Goal: Task Accomplishment & Management: Manage account settings

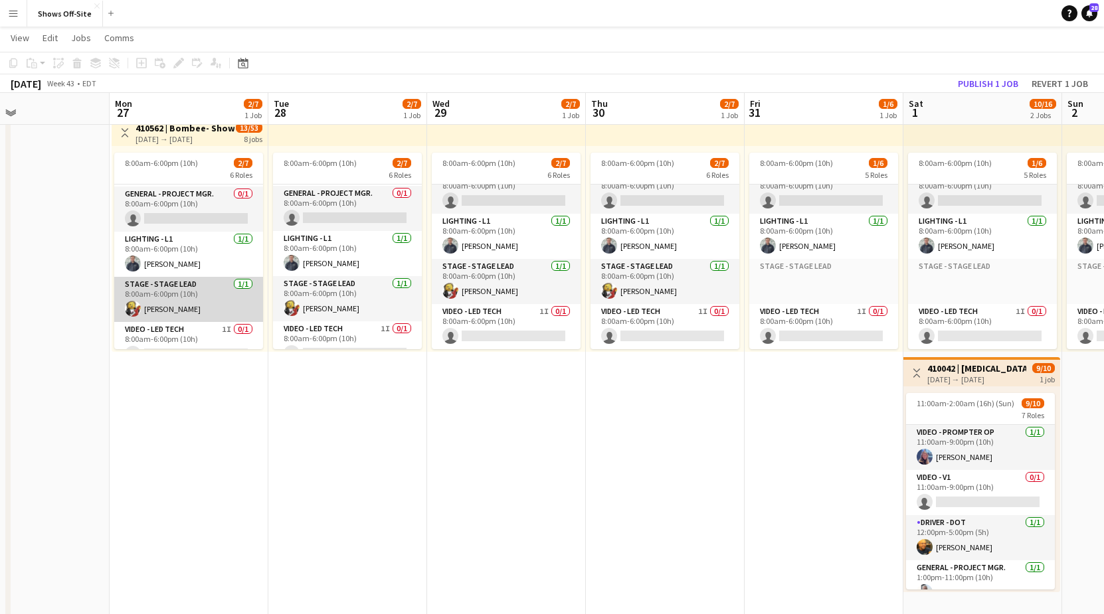
scroll to position [108, 0]
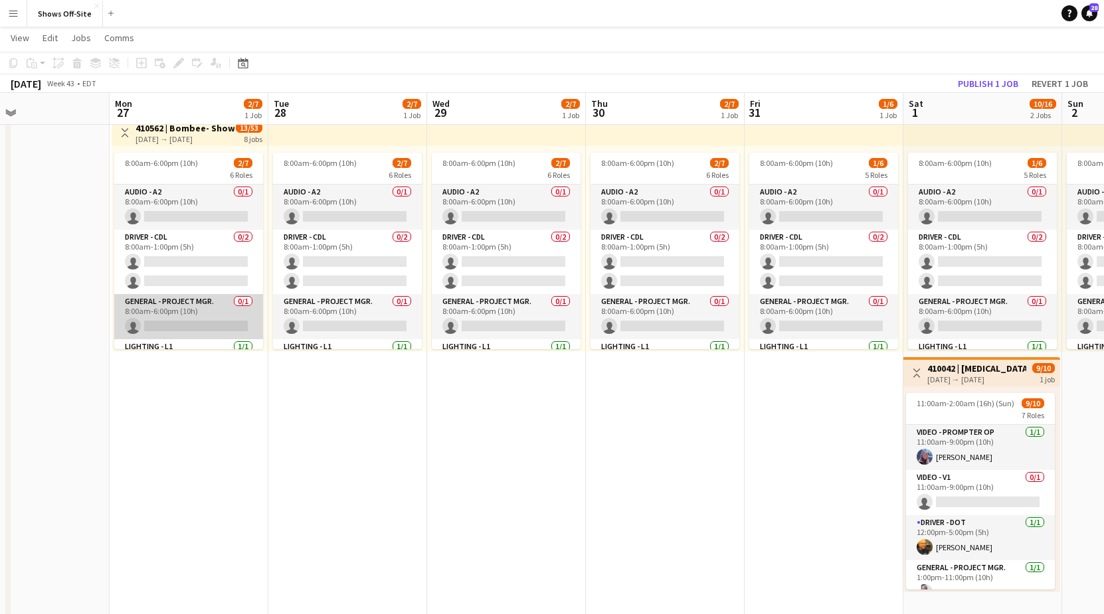
click at [191, 317] on app-card-role "General - Project Mgr. 0/1 8:00am-6:00pm (10h) single-neutral-actions" at bounding box center [188, 316] width 149 height 45
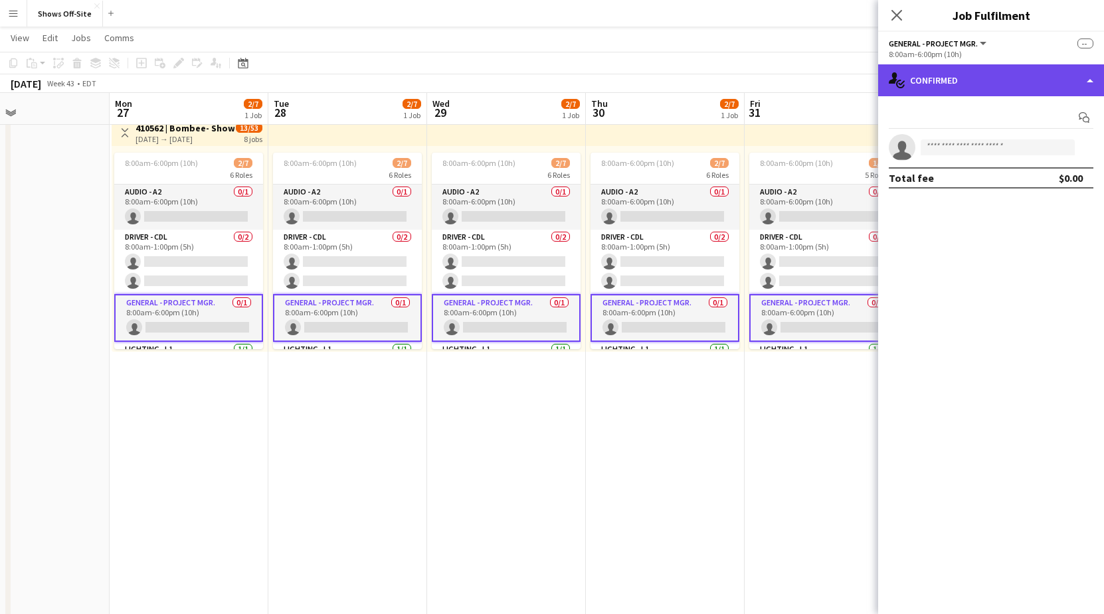
click at [1013, 76] on div "single-neutral-actions-check-2 Confirmed" at bounding box center [991, 80] width 226 height 32
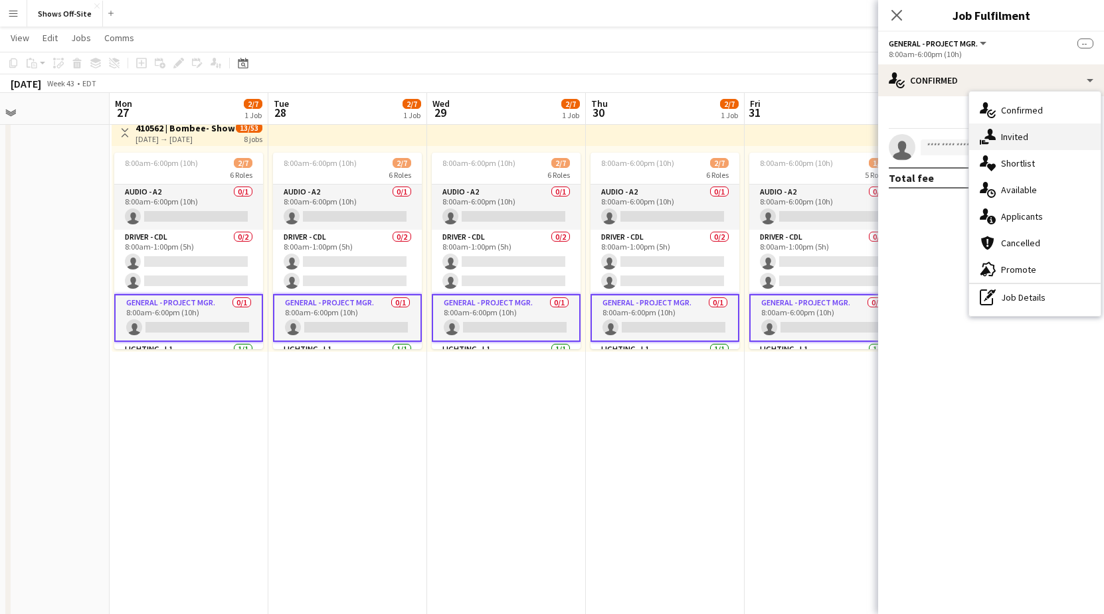
click at [1016, 141] on span "Invited" at bounding box center [1014, 137] width 27 height 12
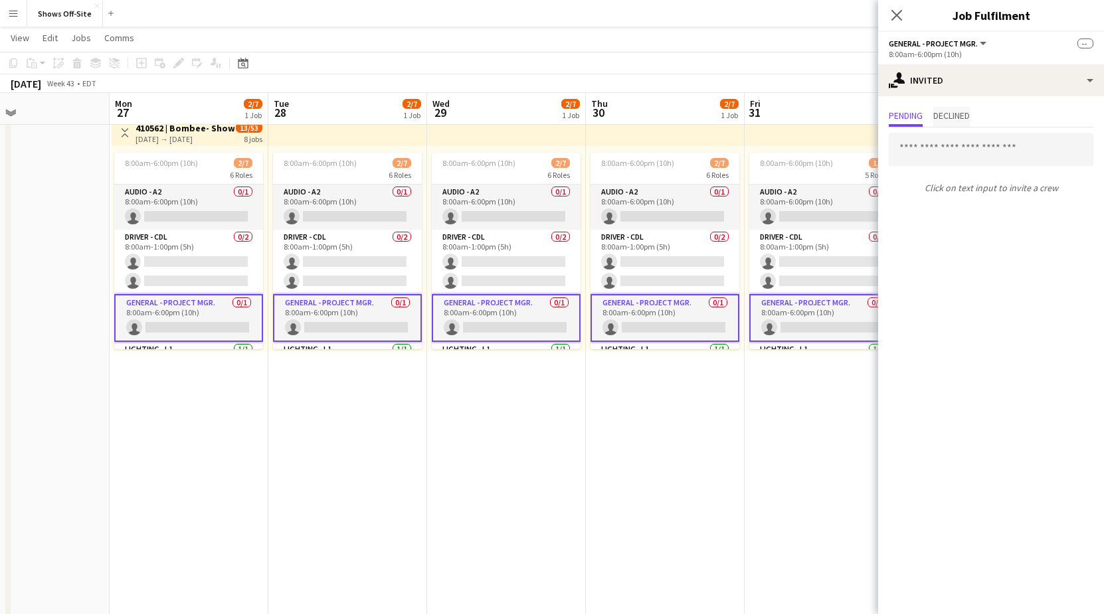
click at [957, 114] on span "Declined" at bounding box center [951, 115] width 37 height 9
click at [899, 14] on icon "Close pop-in" at bounding box center [896, 15] width 13 height 13
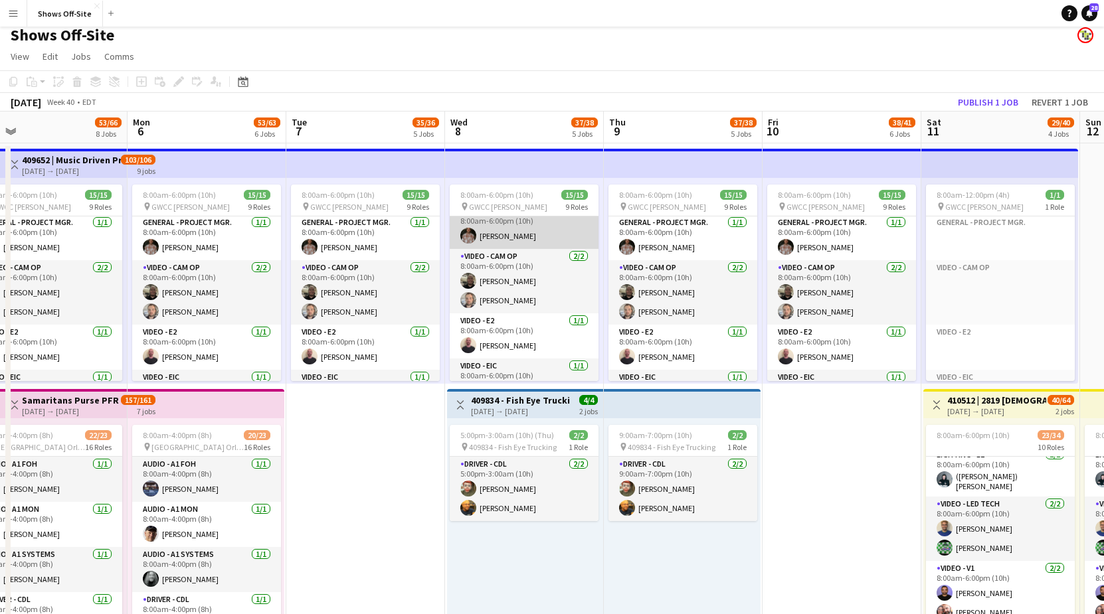
scroll to position [135, 0]
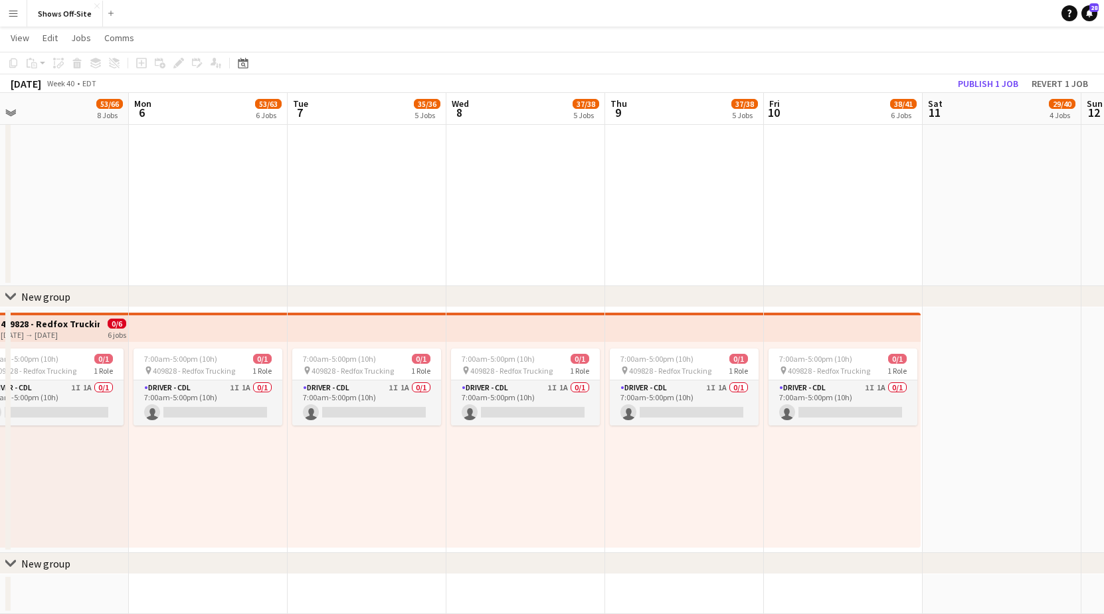
click at [13, 16] on app-icon "Menu" at bounding box center [13, 13] width 11 height 11
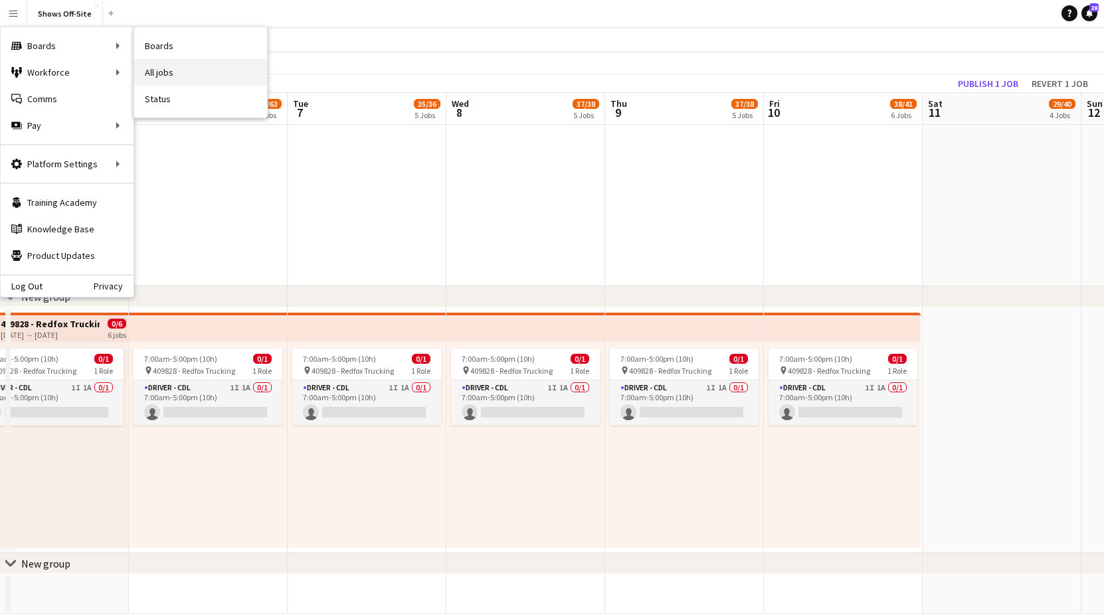
click at [163, 74] on link "All jobs" at bounding box center [200, 72] width 133 height 27
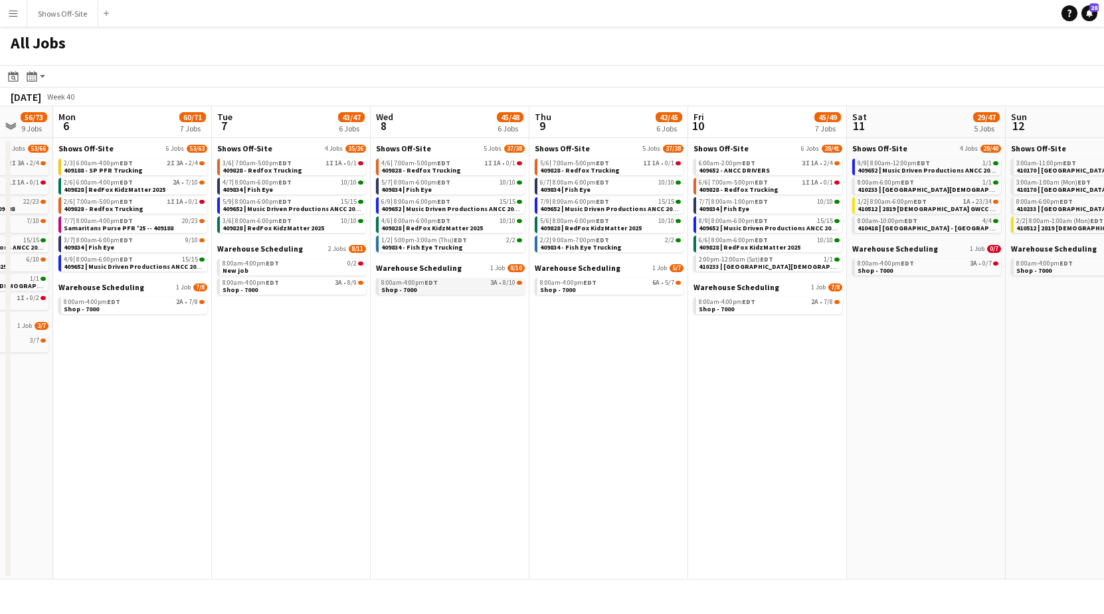
click at [413, 288] on span "Shop - 7000" at bounding box center [398, 290] width 35 height 9
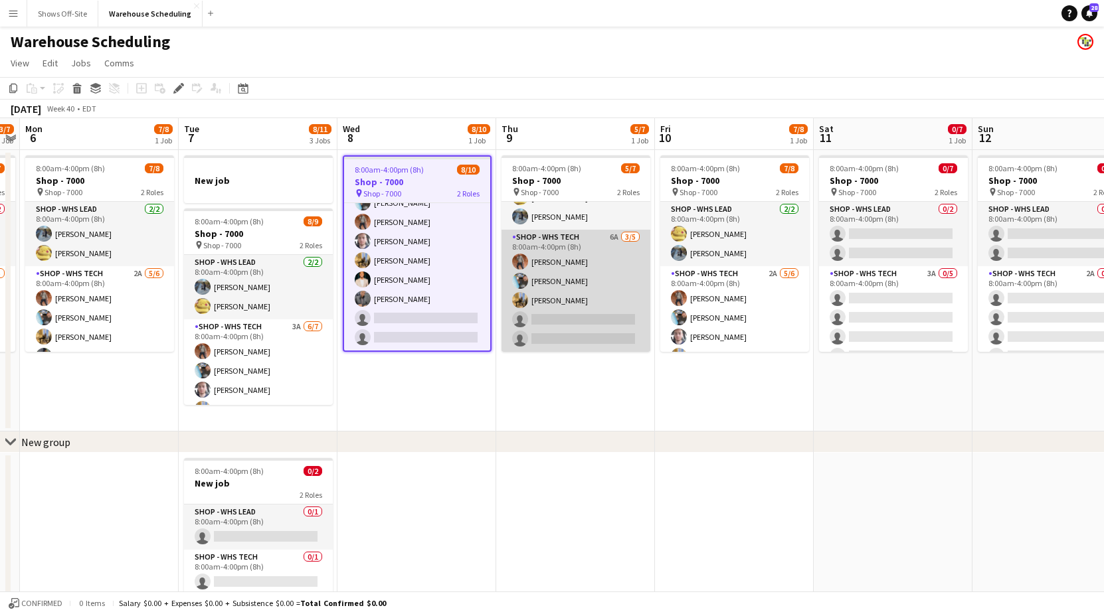
scroll to position [37, 0]
